Goal: Task Accomplishment & Management: Complete application form

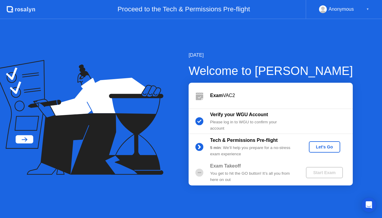
click at [324, 149] on div "Let's Go" at bounding box center [325, 147] width 27 height 5
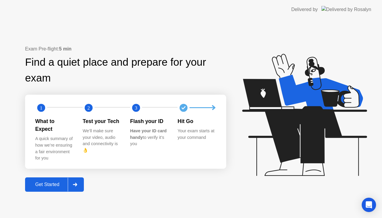
click at [54, 182] on div "Get Started" at bounding box center [47, 184] width 41 height 5
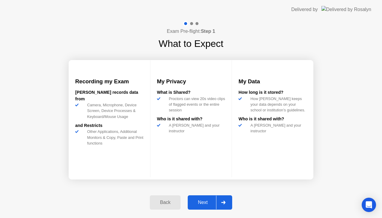
click at [204, 208] on button "Next" at bounding box center [210, 202] width 45 height 14
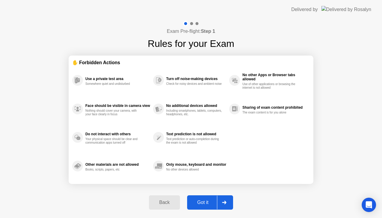
click at [196, 203] on div "Got it" at bounding box center [203, 202] width 28 height 5
select select "**********"
select select "*******"
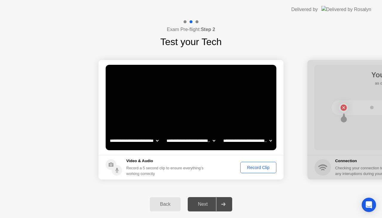
click at [256, 167] on div "Record Clip" at bounding box center [259, 167] width 32 height 5
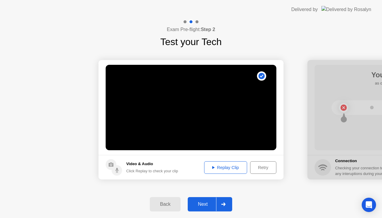
click at [222, 164] on button "Replay Clip" at bounding box center [225, 167] width 43 height 13
click at [201, 205] on div "Next" at bounding box center [203, 204] width 27 height 5
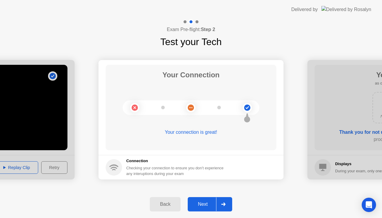
click at [205, 200] on button "Next" at bounding box center [210, 204] width 45 height 14
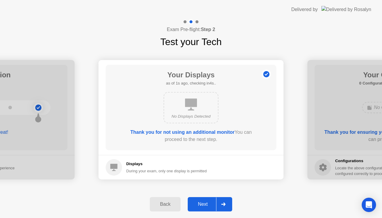
click at [210, 205] on div "Next" at bounding box center [203, 204] width 27 height 5
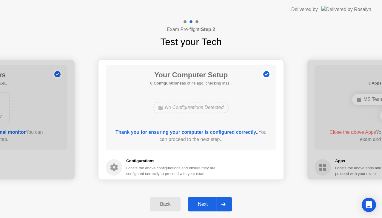
click at [205, 208] on button "Next" at bounding box center [210, 204] width 45 height 14
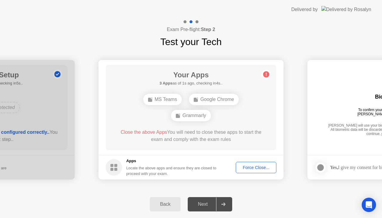
click at [258, 167] on div "Force Close..." at bounding box center [256, 167] width 36 height 5
click at [257, 168] on div "Force Close..." at bounding box center [256, 167] width 36 height 5
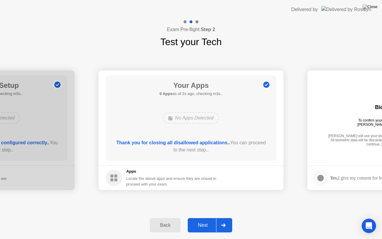
click at [195, 218] on div "Next" at bounding box center [203, 225] width 27 height 5
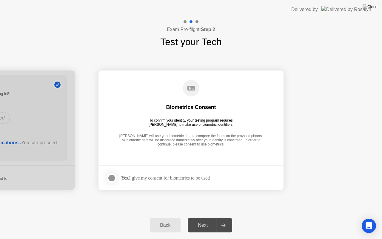
click at [115, 178] on div at bounding box center [111, 177] width 7 height 7
click at [201, 218] on div "Next" at bounding box center [203, 225] width 27 height 5
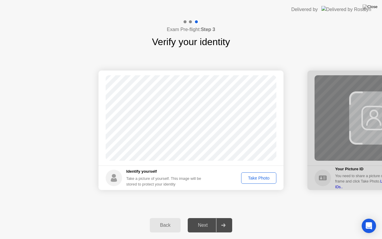
click at [264, 179] on div "Take Photo" at bounding box center [258, 178] width 31 height 5
click at [206, 218] on div "Next" at bounding box center [203, 225] width 27 height 5
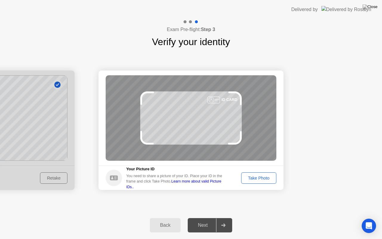
click at [266, 177] on div "Take Photo" at bounding box center [258, 178] width 31 height 5
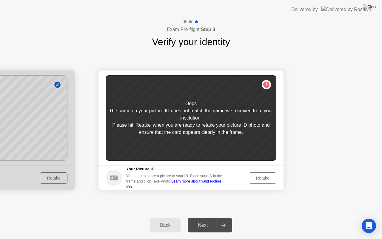
click at [265, 176] on div "Retake" at bounding box center [262, 178] width 23 height 5
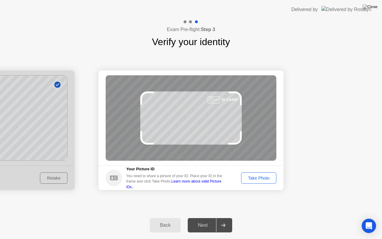
click at [258, 172] on button "Take Photo" at bounding box center [258, 177] width 35 height 11
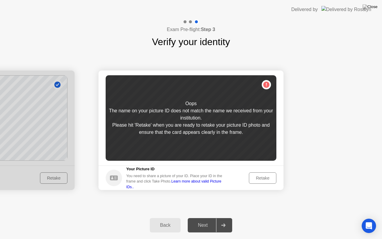
click at [260, 177] on div "Retake" at bounding box center [262, 178] width 23 height 5
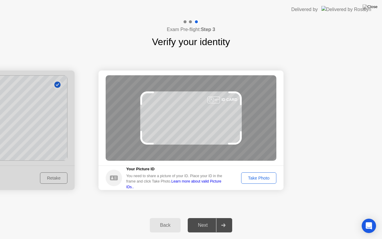
click at [260, 177] on div "Take Photo" at bounding box center [258, 178] width 31 height 5
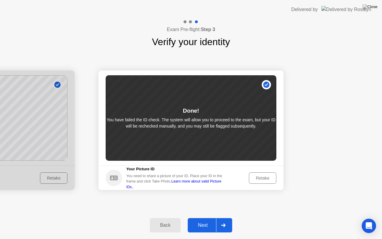
click at [197, 218] on div "Next" at bounding box center [203, 225] width 27 height 5
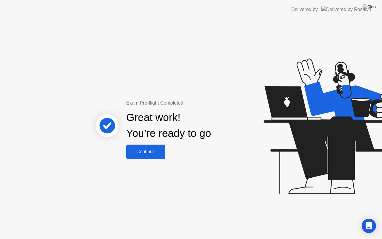
click at [150, 154] on div "Continue" at bounding box center [146, 151] width 36 height 5
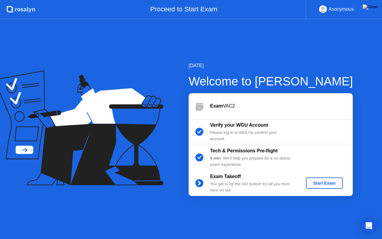
click at [328, 184] on div "Start Exam" at bounding box center [325, 183] width 32 height 5
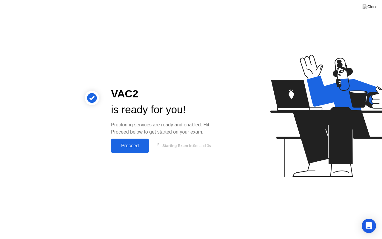
click at [132, 148] on div "Proceed" at bounding box center [130, 145] width 34 height 5
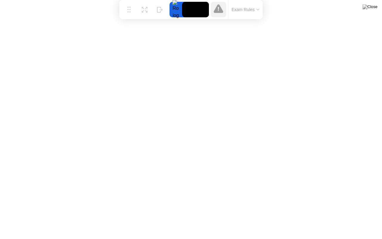
click at [259, 10] on icon at bounding box center [258, 10] width 3 height 2
